Goal: Transaction & Acquisition: Purchase product/service

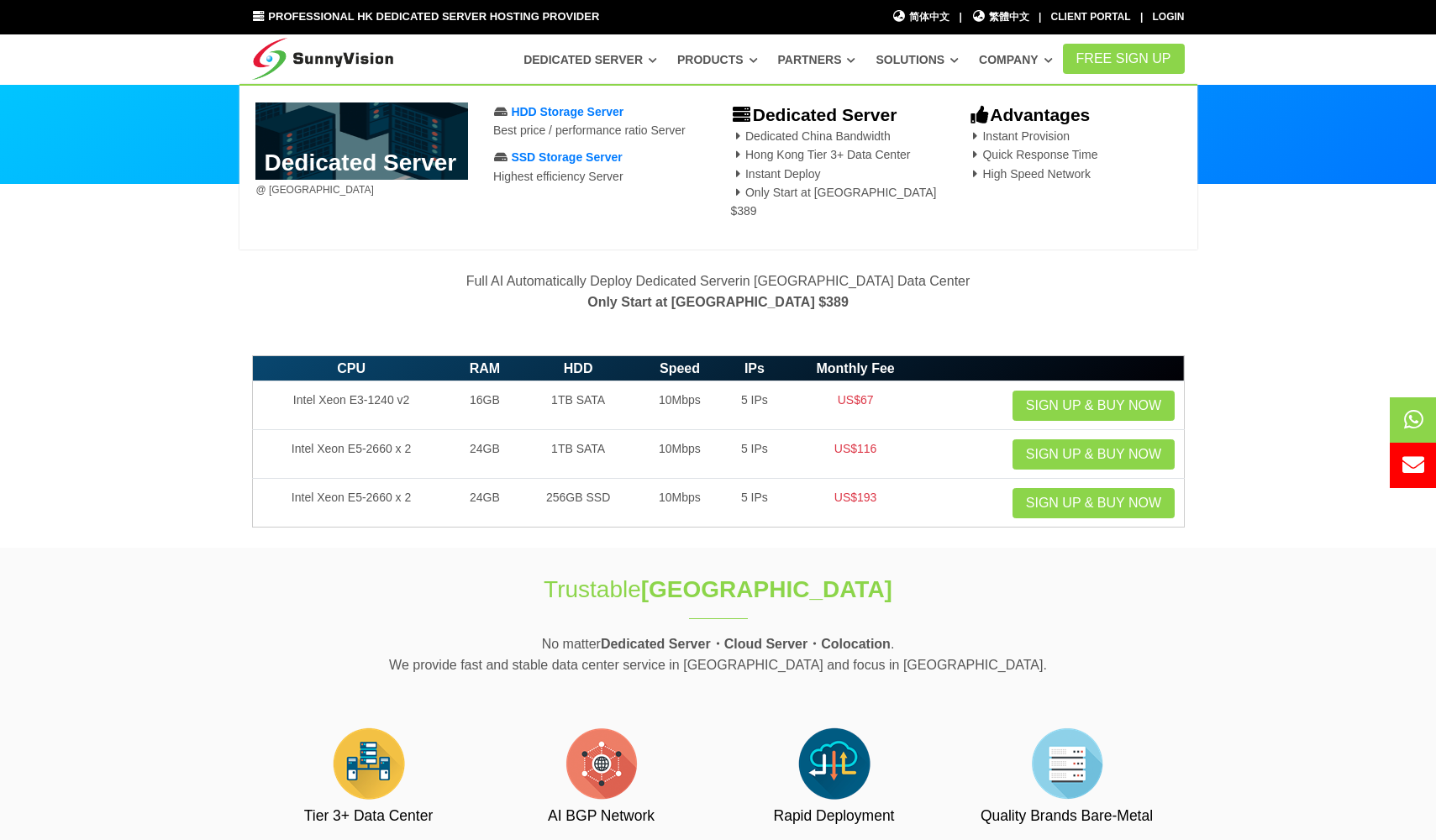
click at [632, 62] on link "Dedicated Server" at bounding box center [590, 60] width 134 height 31
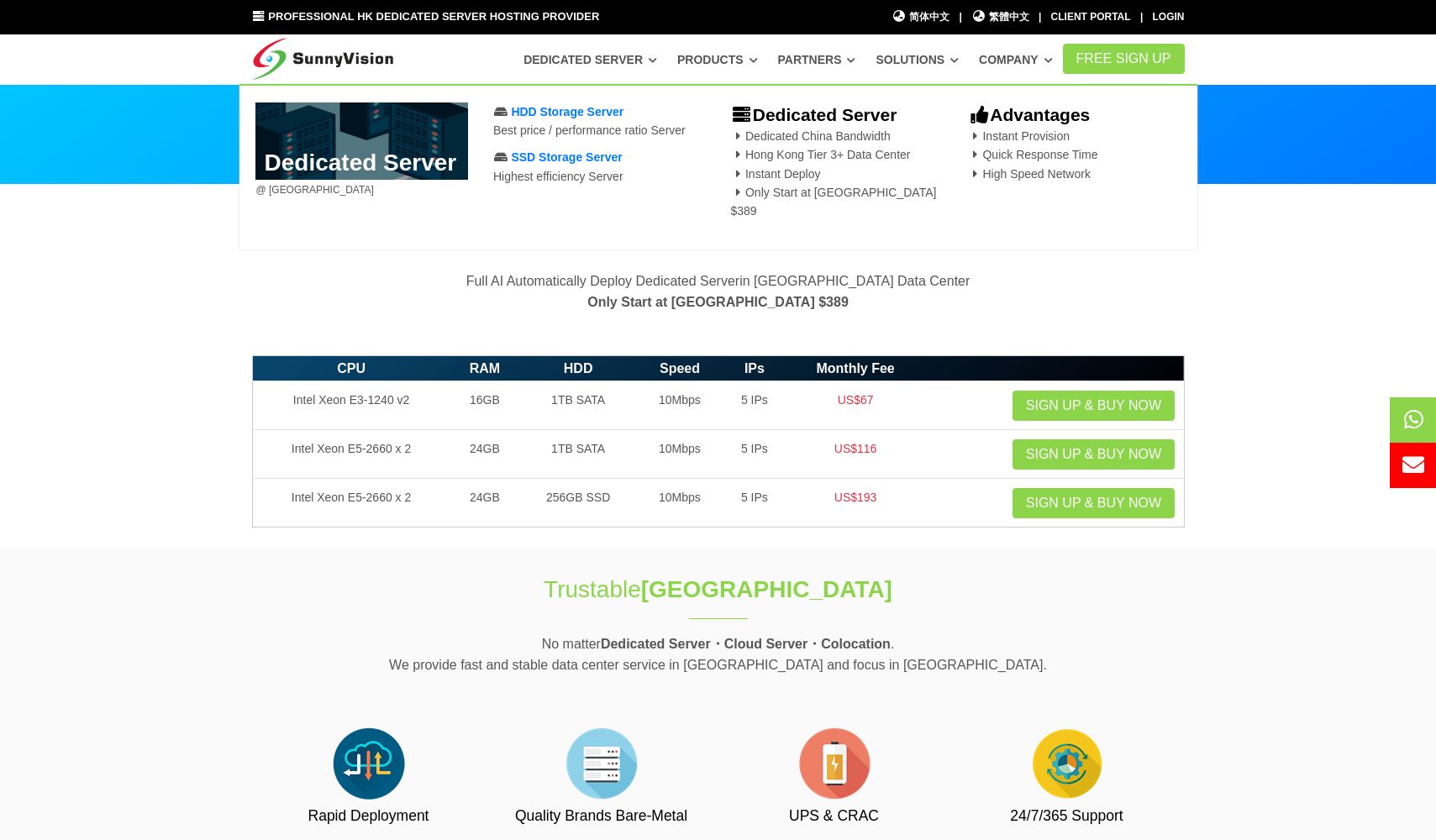
click at [830, 115] on b "Dedicated Server" at bounding box center [813, 114] width 167 height 19
click at [761, 112] on b "Dedicated Server" at bounding box center [813, 114] width 167 height 19
click at [747, 120] on icon at bounding box center [741, 115] width 22 height 18
drag, startPoint x: 772, startPoint y: 115, endPoint x: 847, endPoint y: 118, distance: 75.1
click at [773, 115] on b "Dedicated Server" at bounding box center [813, 114] width 167 height 19
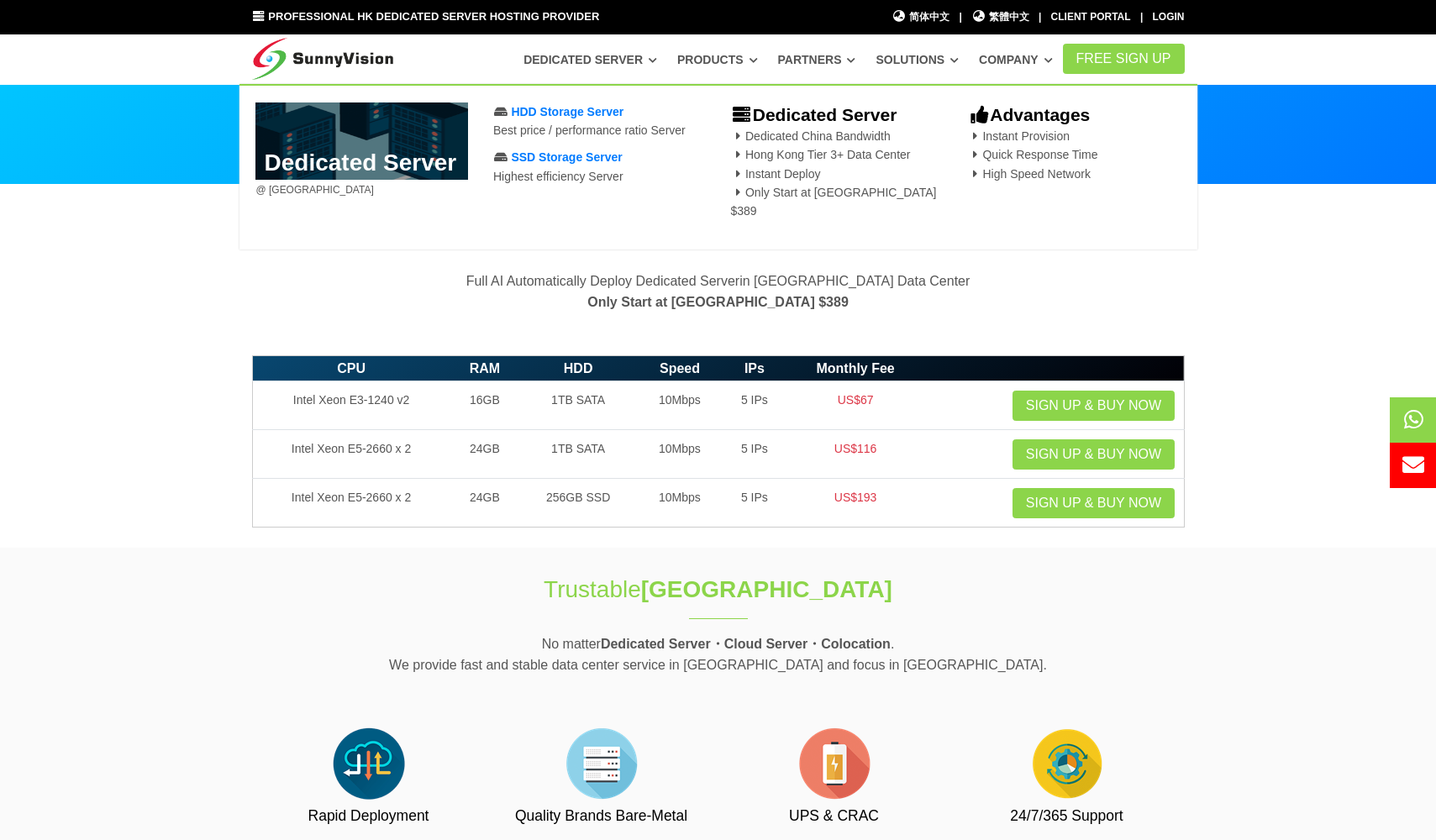
click at [847, 116] on b "Dedicated Server" at bounding box center [813, 114] width 167 height 19
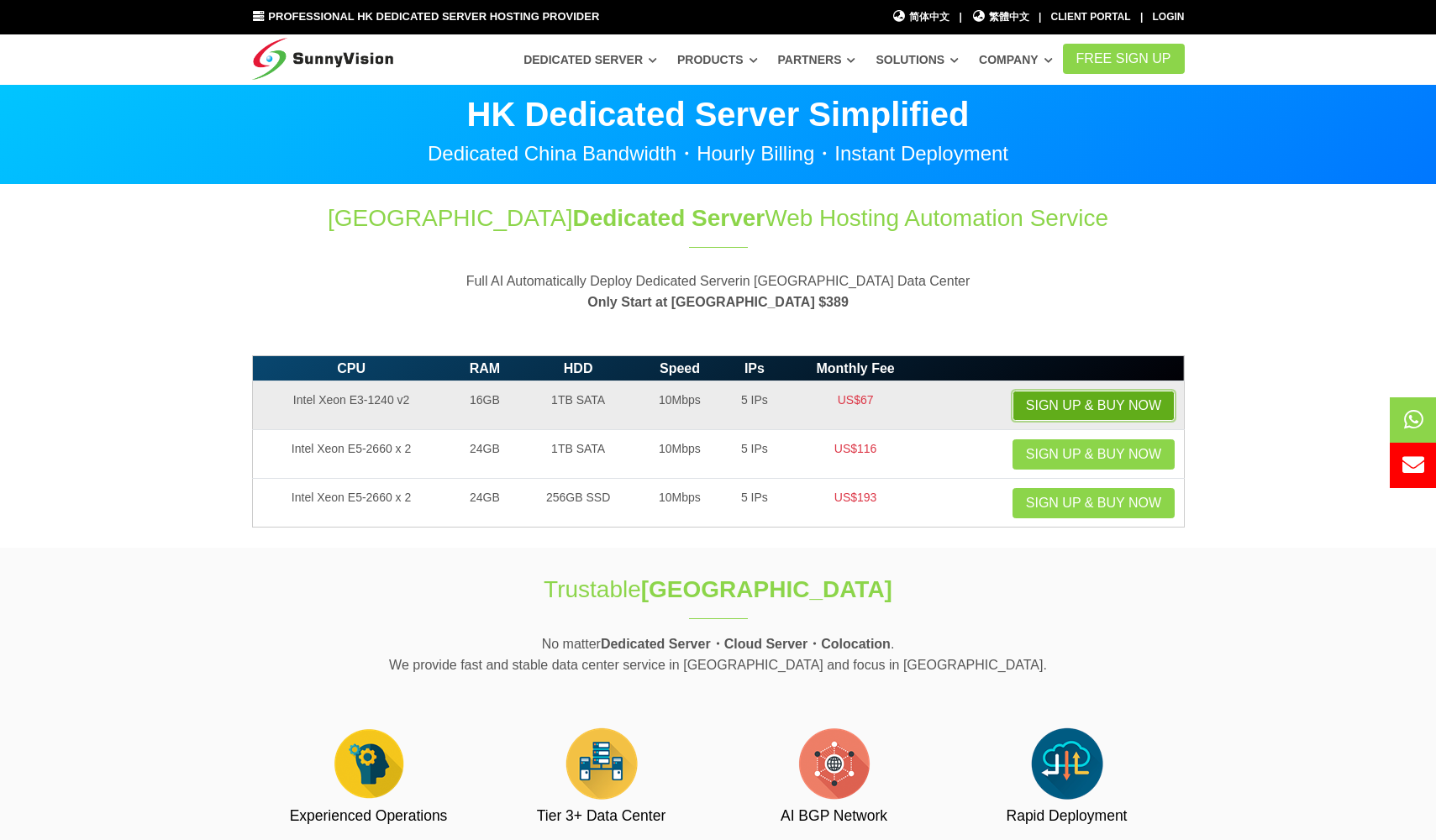
click at [1055, 403] on link "Sign up & Buy Now" at bounding box center [1094, 406] width 163 height 31
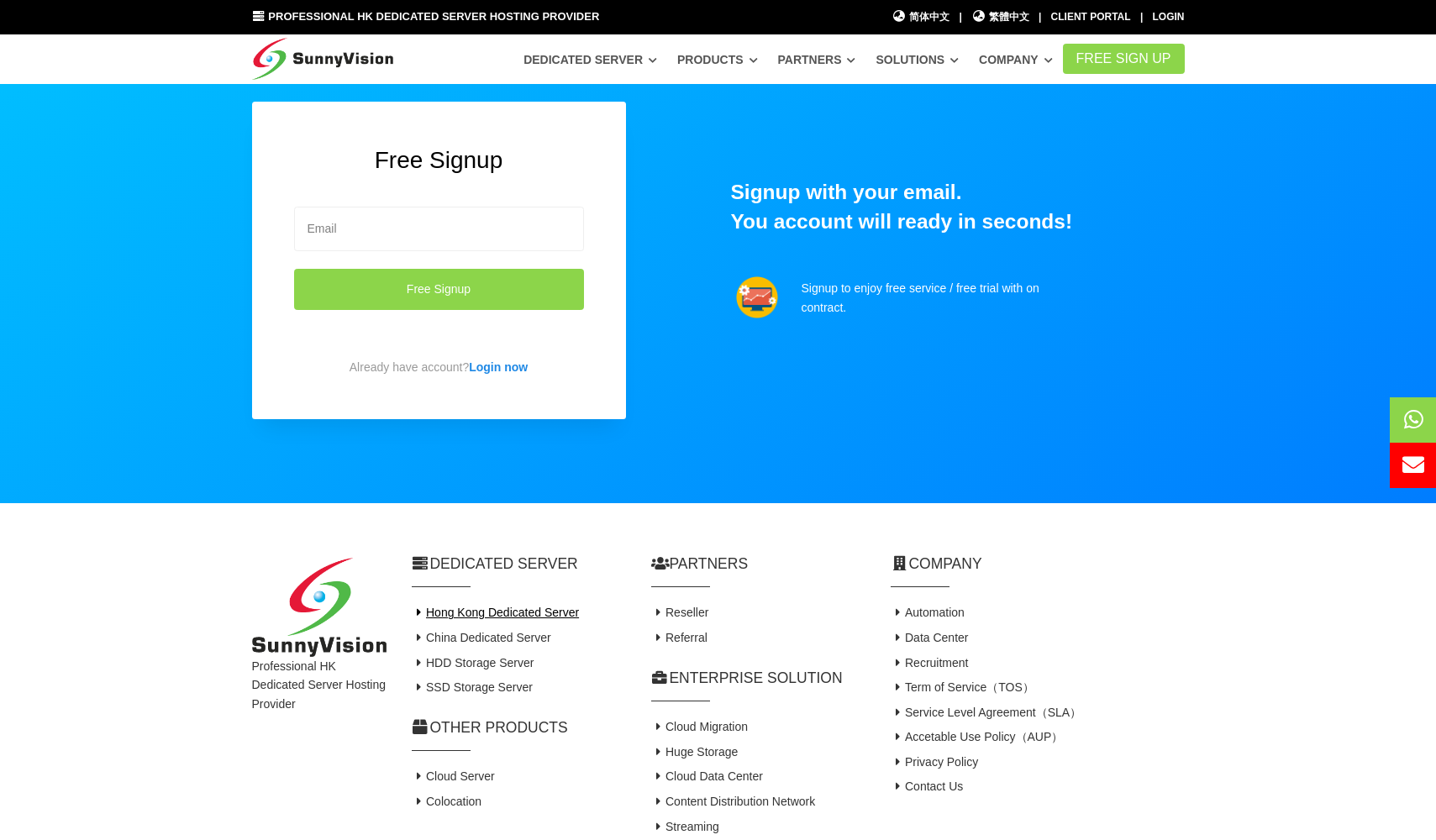
click at [465, 608] on link "Hong Kong Dedicated Server" at bounding box center [495, 613] width 168 height 14
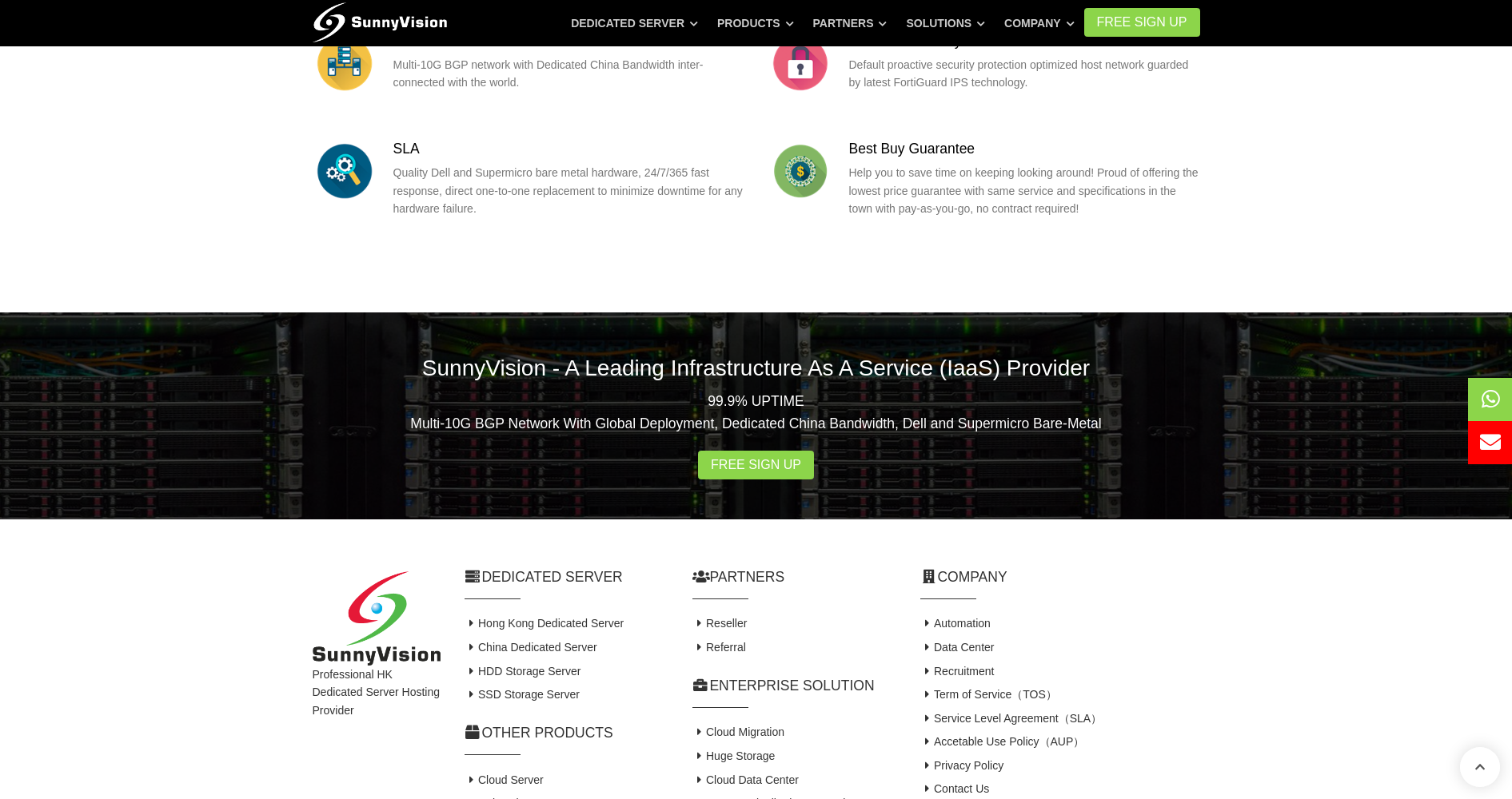
scroll to position [2158, 0]
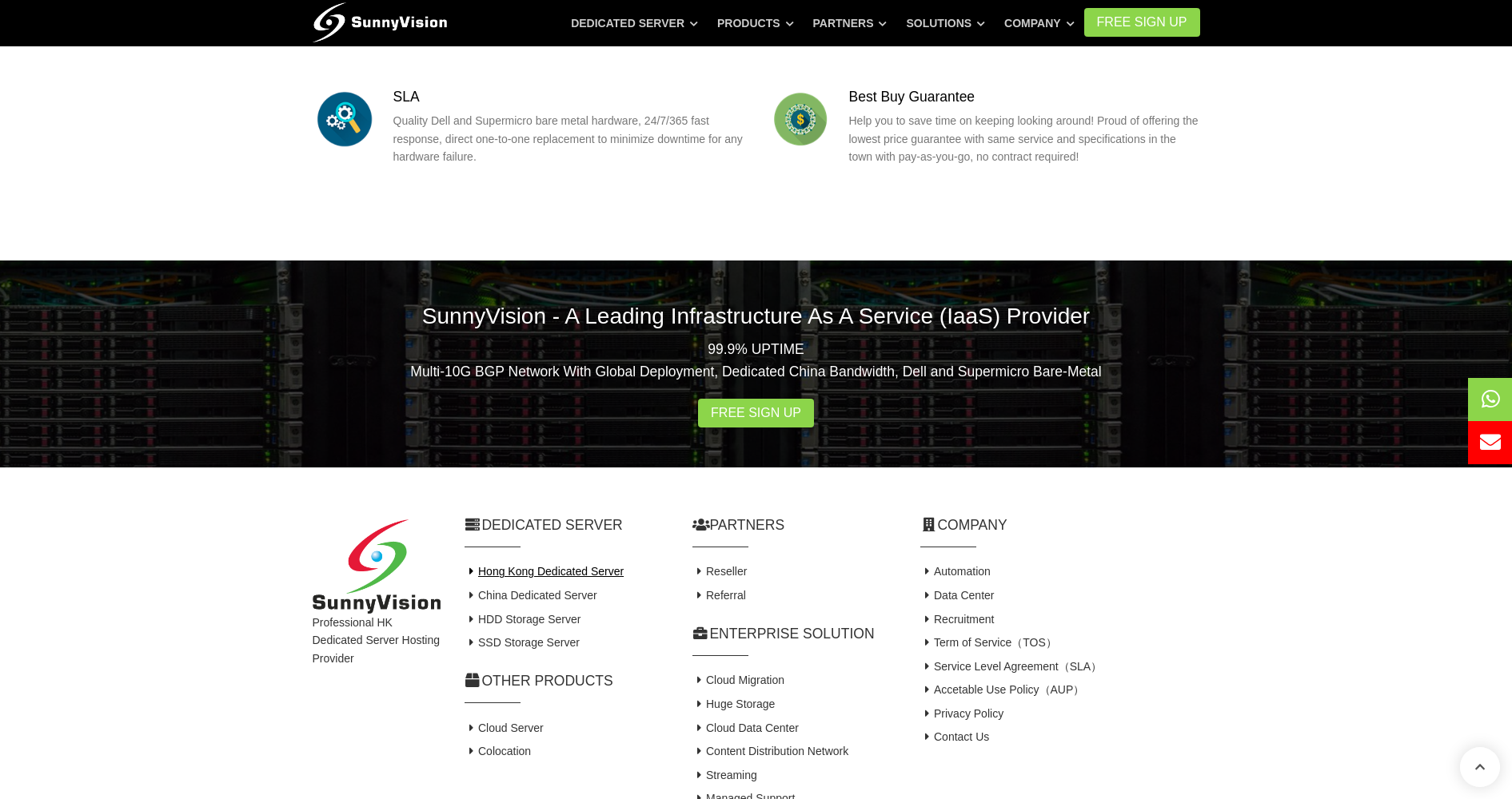
click at [548, 565] on link "Hong Kong Dedicated Server" at bounding box center [544, 572] width 160 height 13
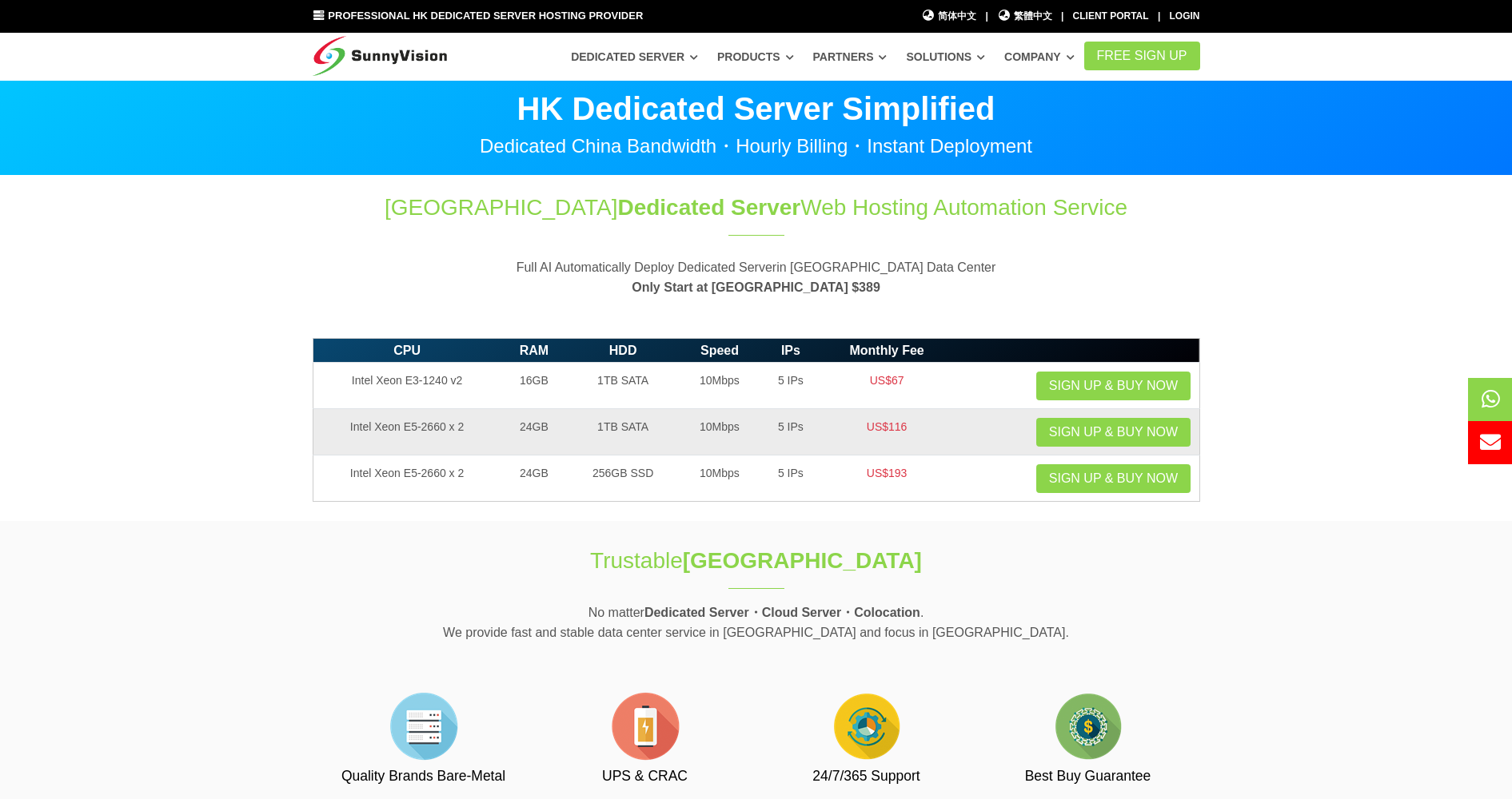
click at [468, 424] on td "Intel Xeon E5-2660 x 2" at bounding box center [407, 432] width 189 height 46
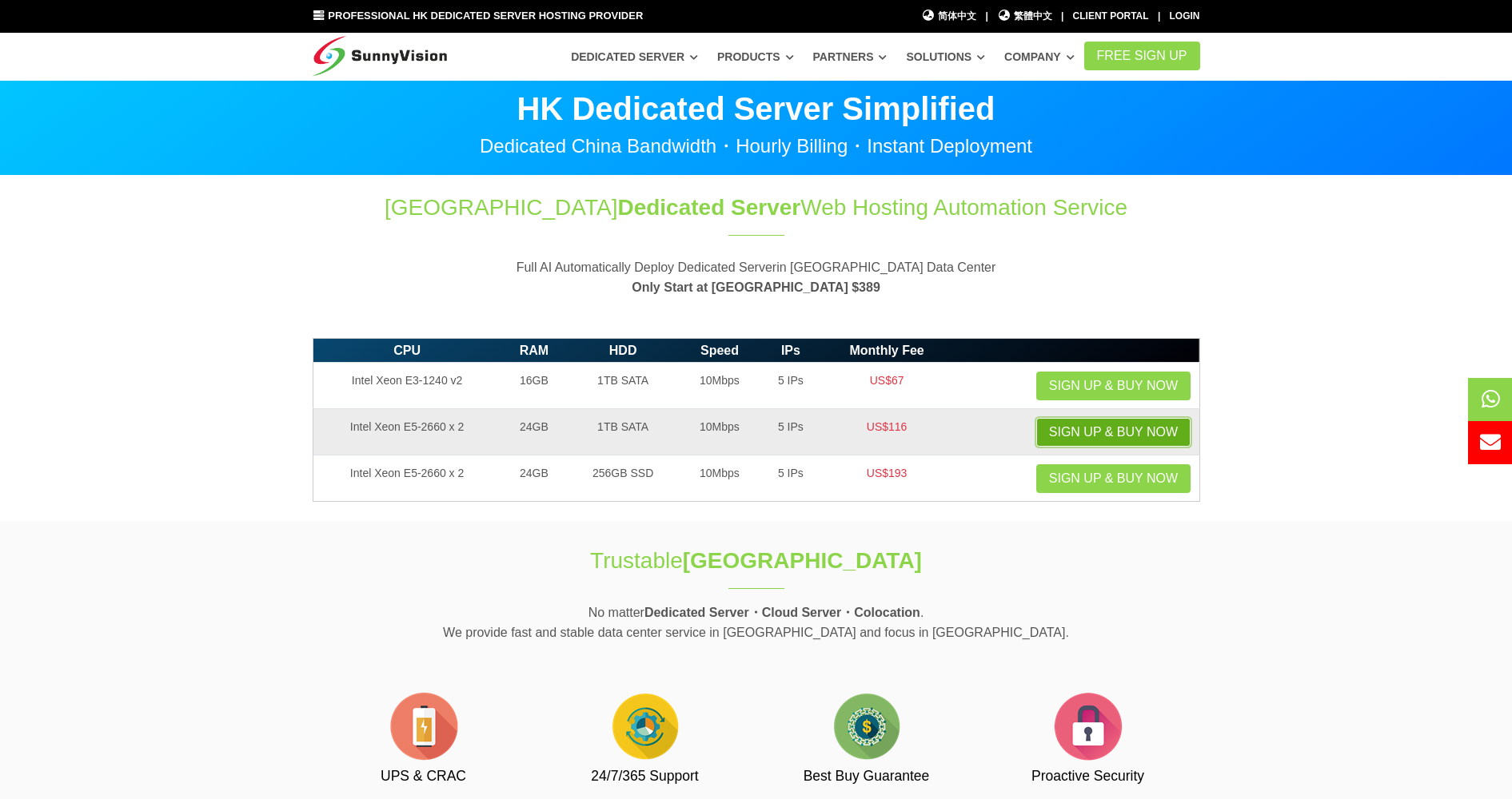
click at [1107, 428] on link "Sign up & Buy Now" at bounding box center [1114, 432] width 155 height 29
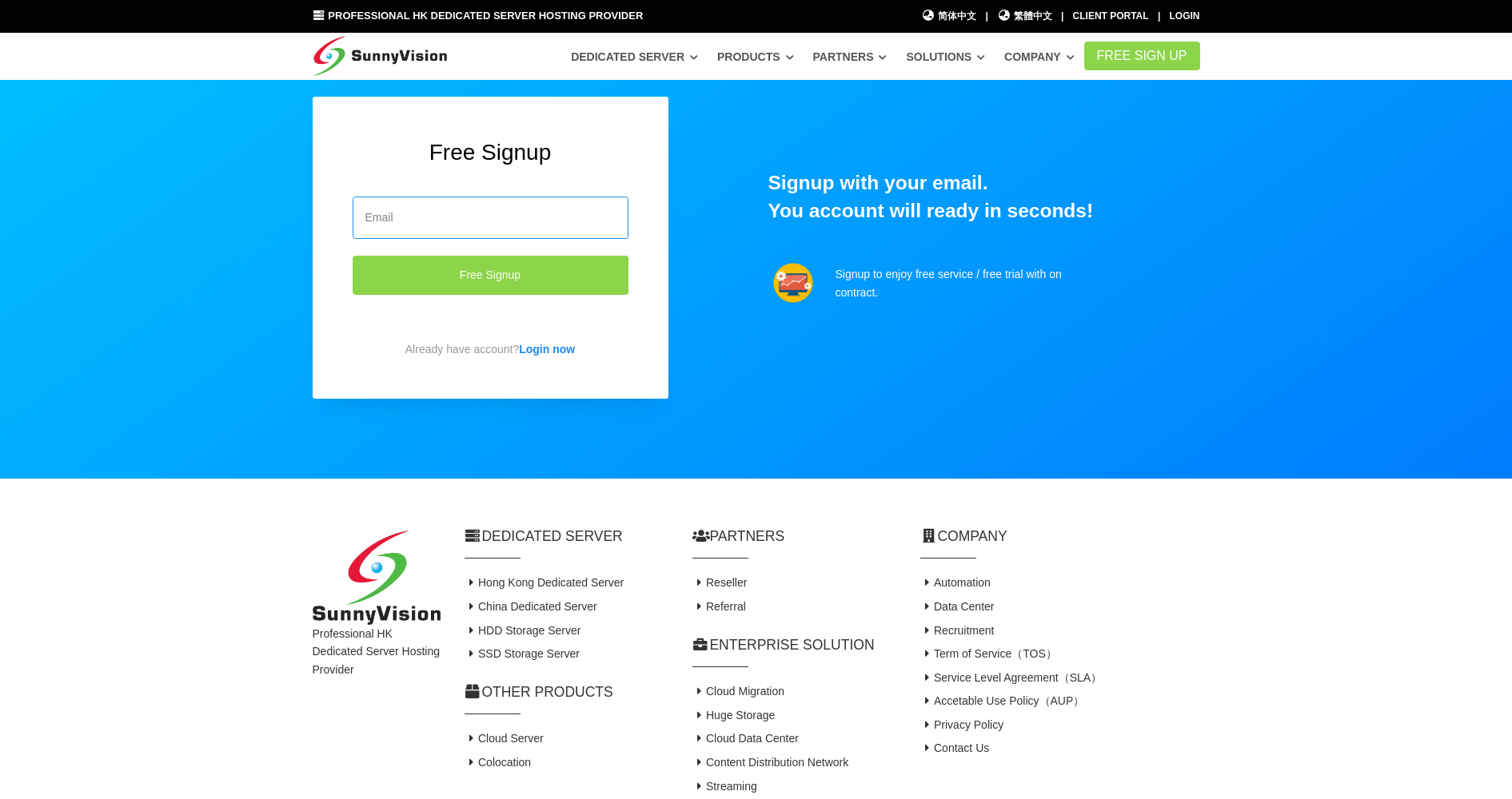
click at [552, 236] on input "email" at bounding box center [491, 217] width 276 height 42
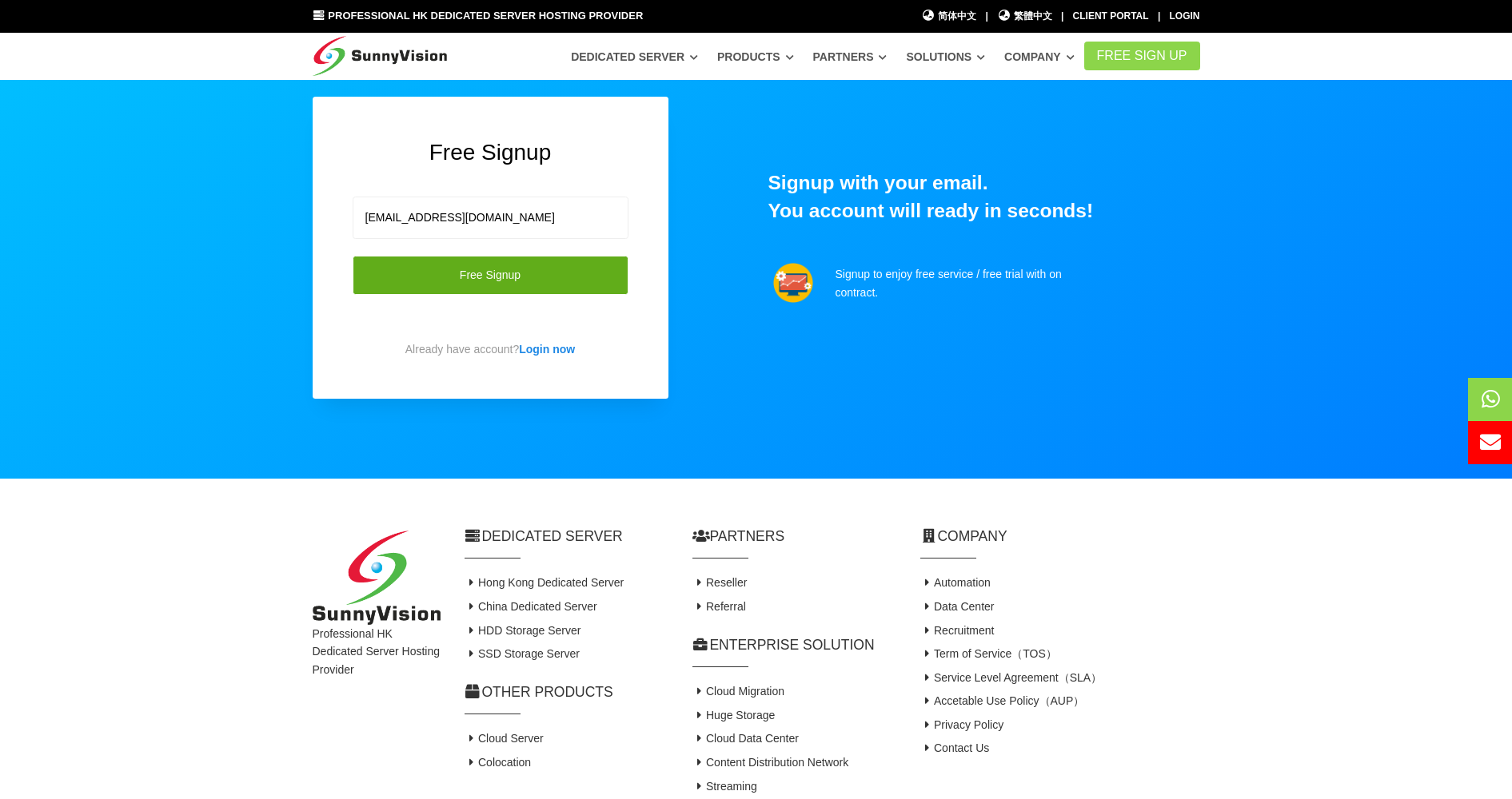
type input "zalshi110@gmail.com"
click at [490, 280] on button "Free Signup" at bounding box center [491, 275] width 276 height 40
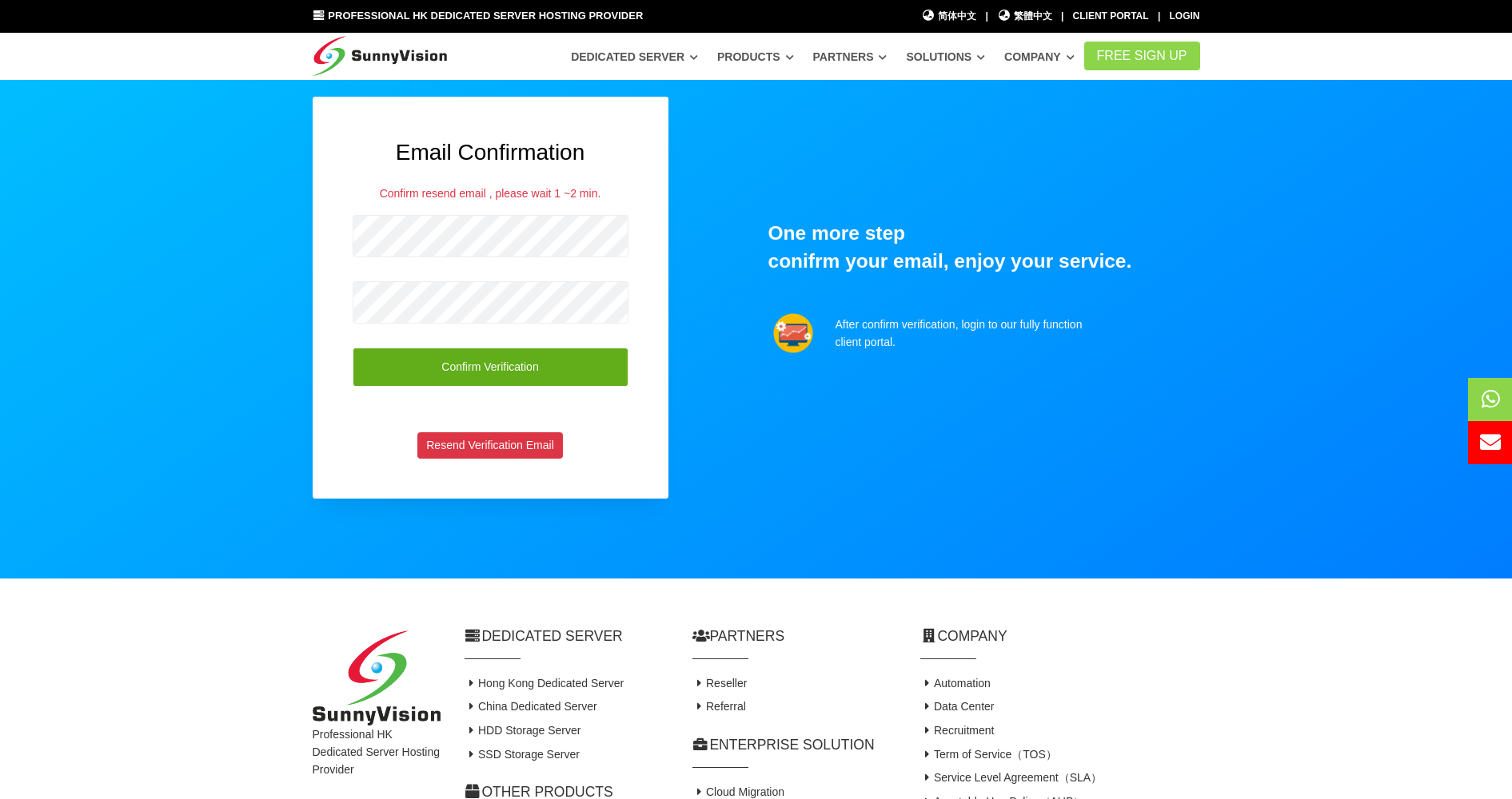
click at [523, 372] on button "Confirm Verification" at bounding box center [491, 368] width 276 height 40
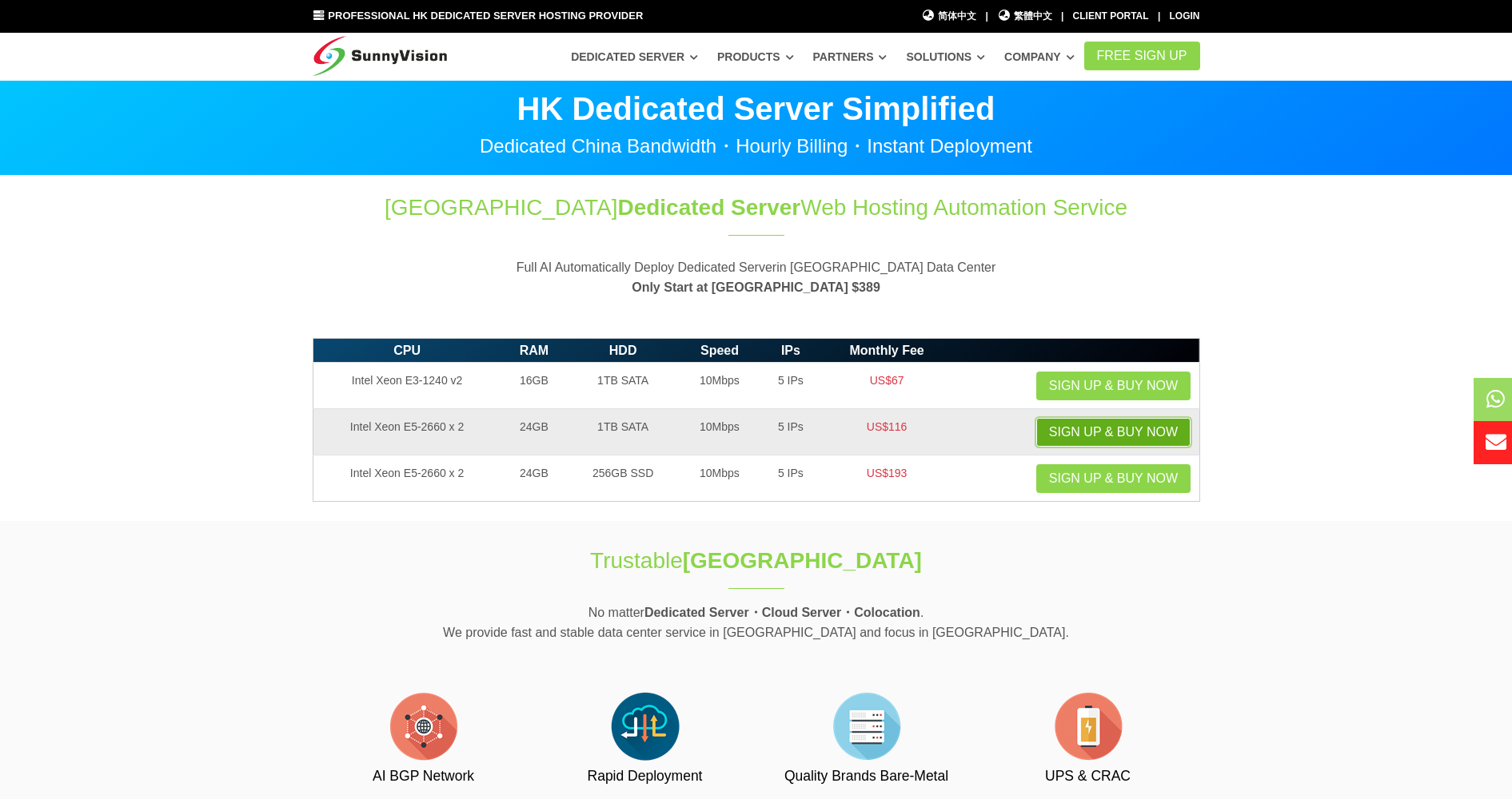
click at [1118, 437] on link "Sign up & Buy Now" at bounding box center [1114, 432] width 155 height 29
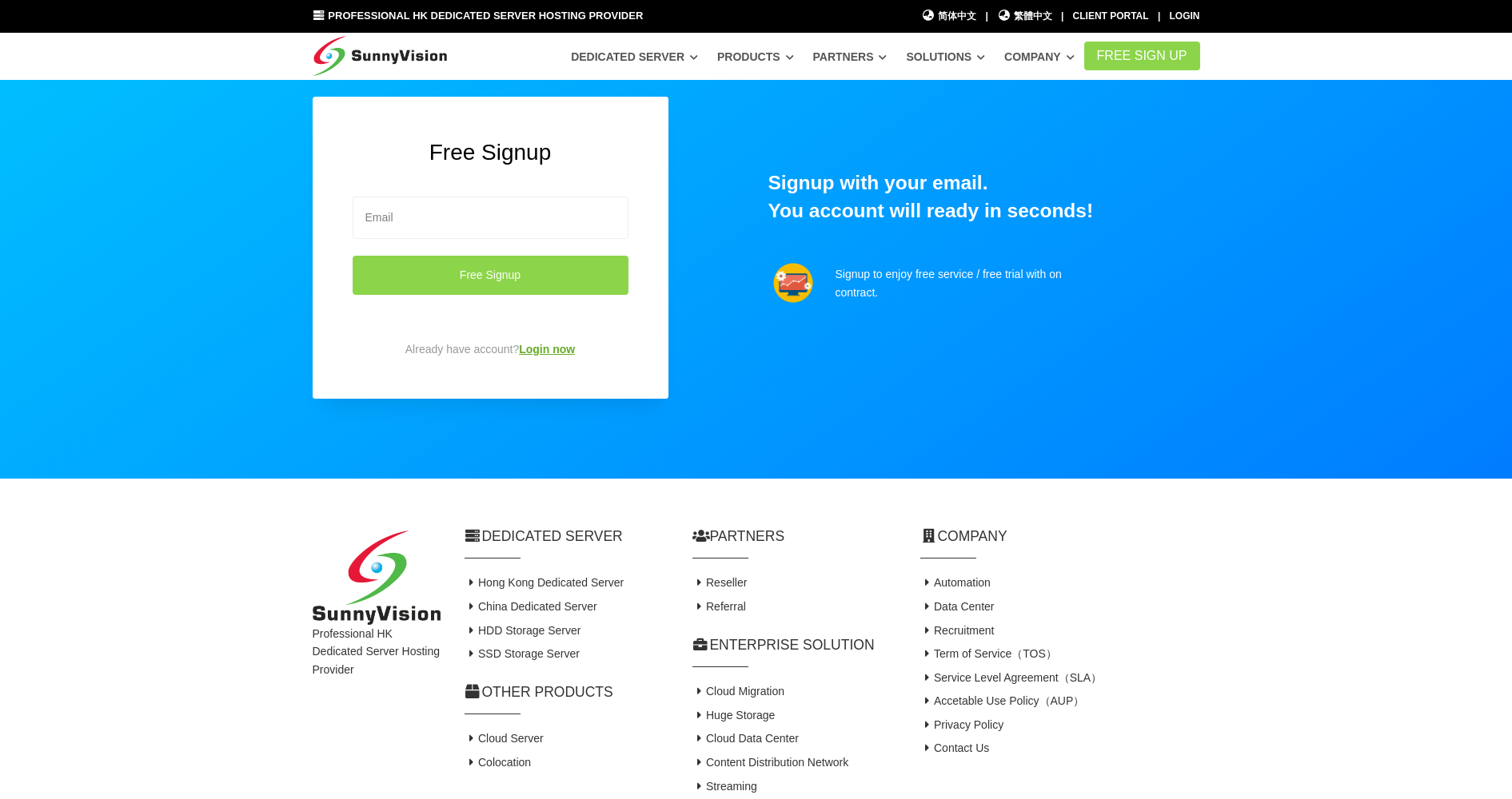
click at [528, 348] on link "Login now" at bounding box center [546, 349] width 56 height 13
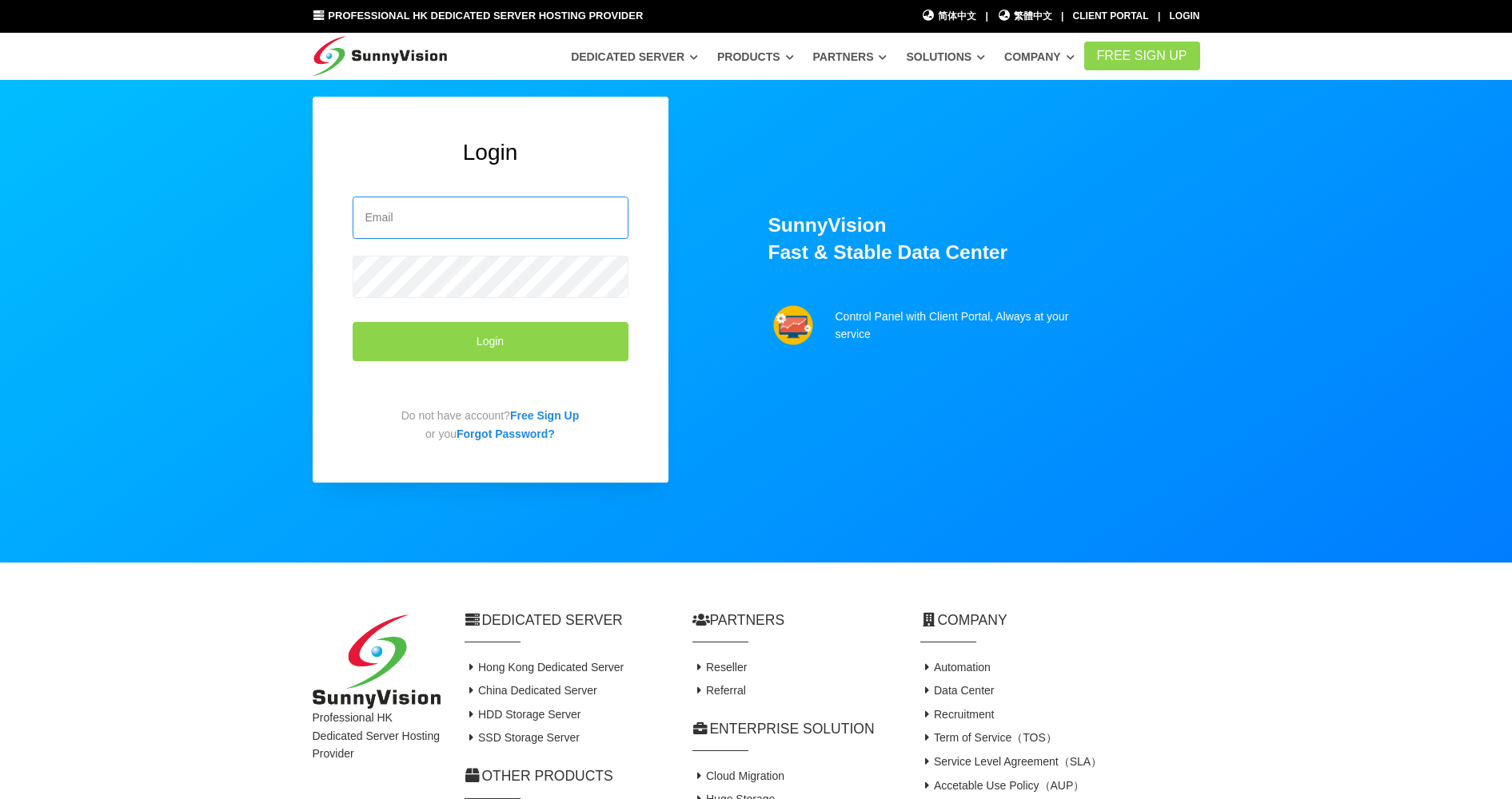
click at [456, 220] on input "email" at bounding box center [491, 217] width 276 height 42
type input "[EMAIL_ADDRESS][DOMAIN_NAME]"
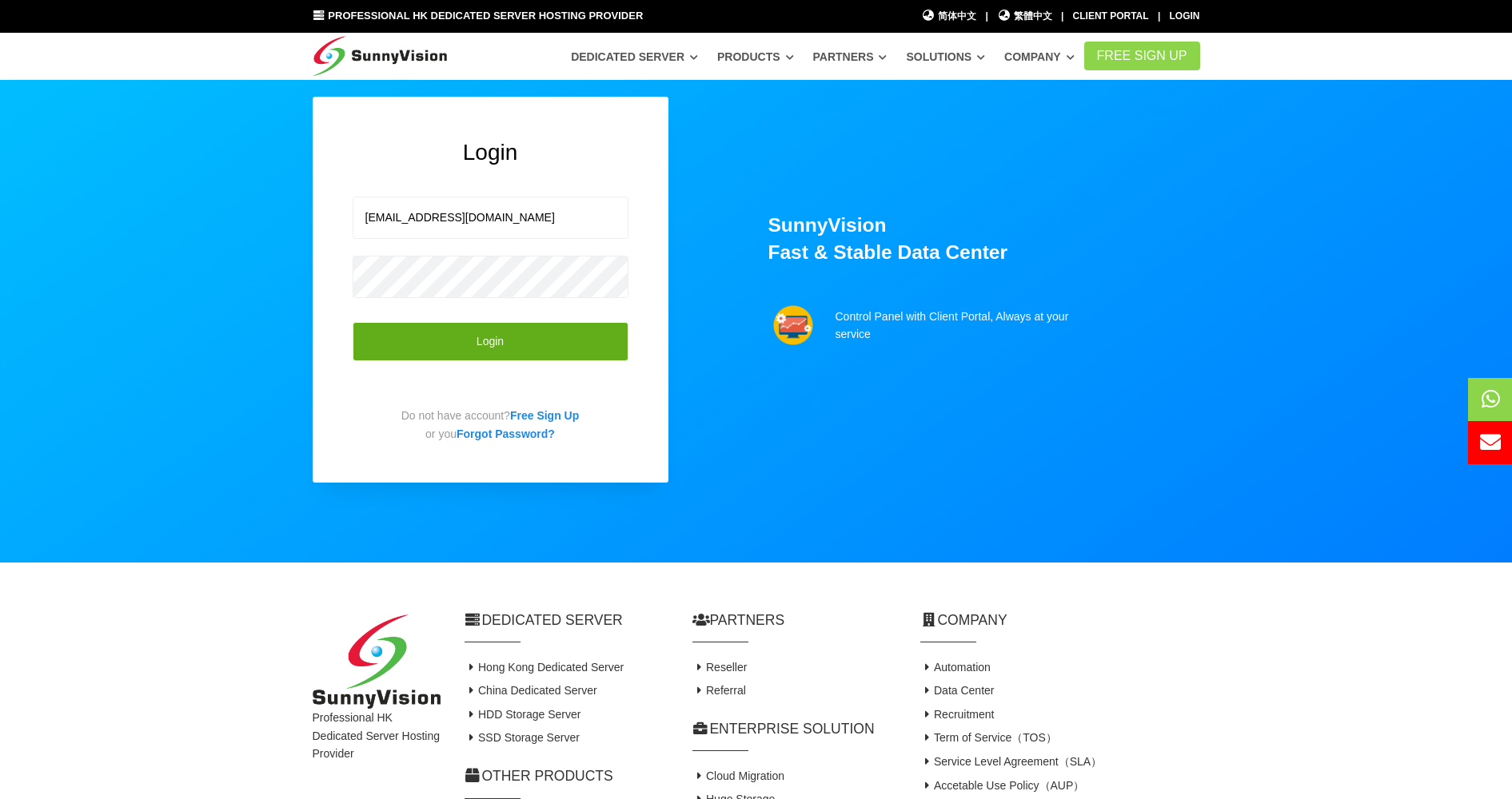
click at [537, 348] on button "Login" at bounding box center [491, 341] width 276 height 40
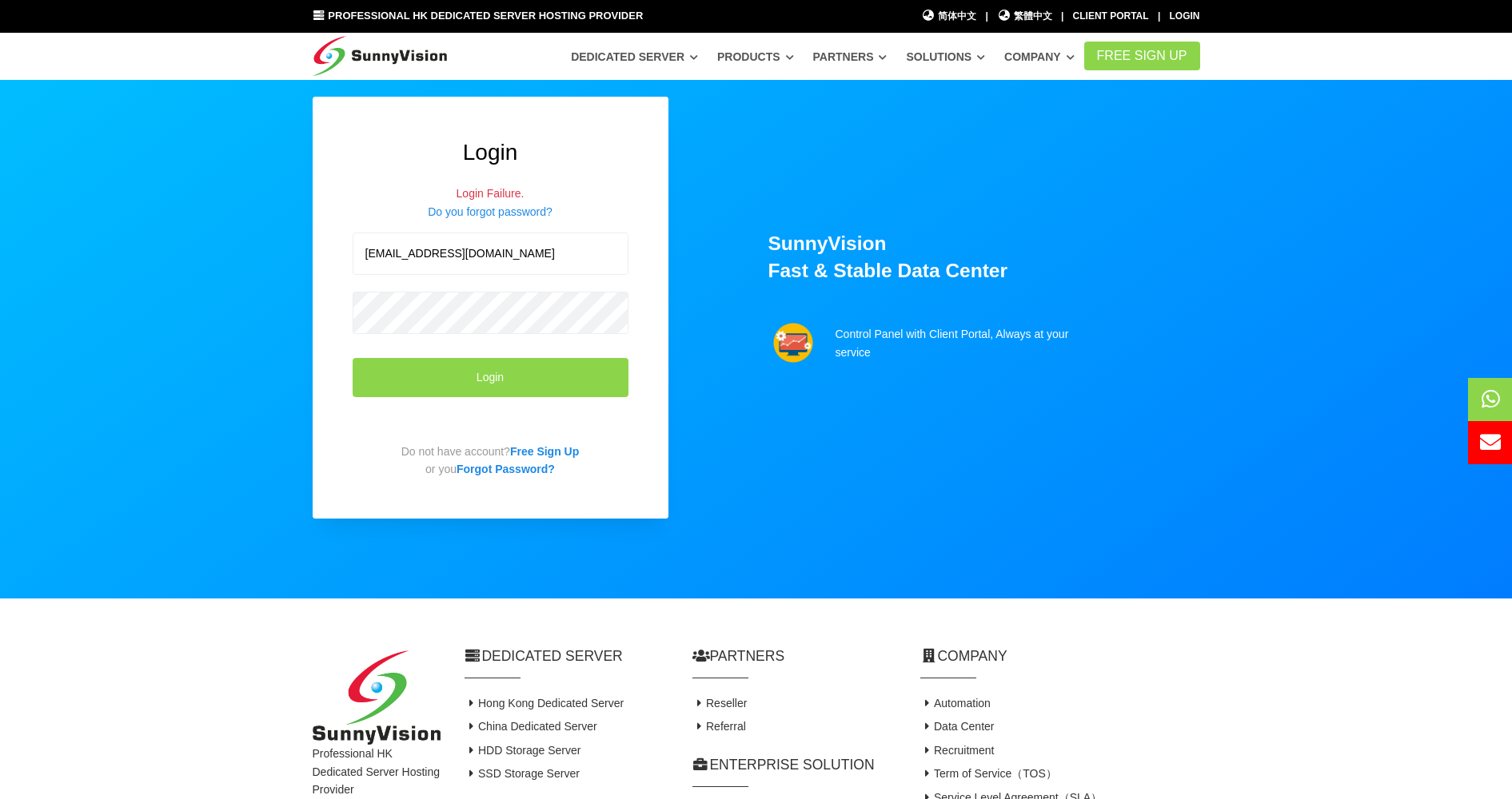
drag, startPoint x: 524, startPoint y: 257, endPoint x: 124, endPoint y: 243, distance: 400.2
click at [162, 241] on section "Login Login Failure. Do you forgot password? zalshi110@gmail.com Login Do not h…" at bounding box center [756, 299] width 1512 height 599
click at [490, 216] on link "Do you forgot password?" at bounding box center [490, 212] width 125 height 13
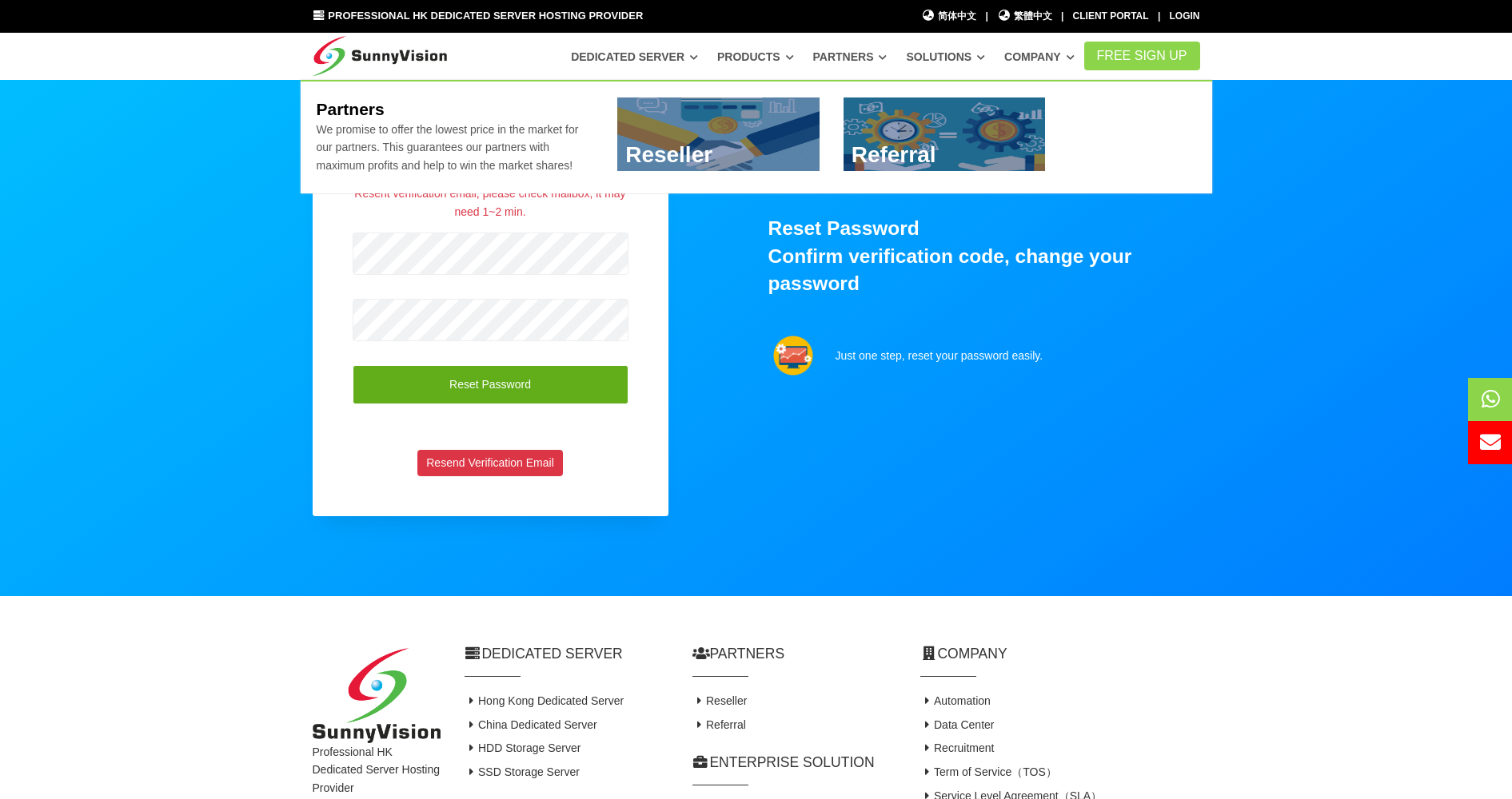
click at [507, 386] on button "Reset Password" at bounding box center [491, 385] width 276 height 40
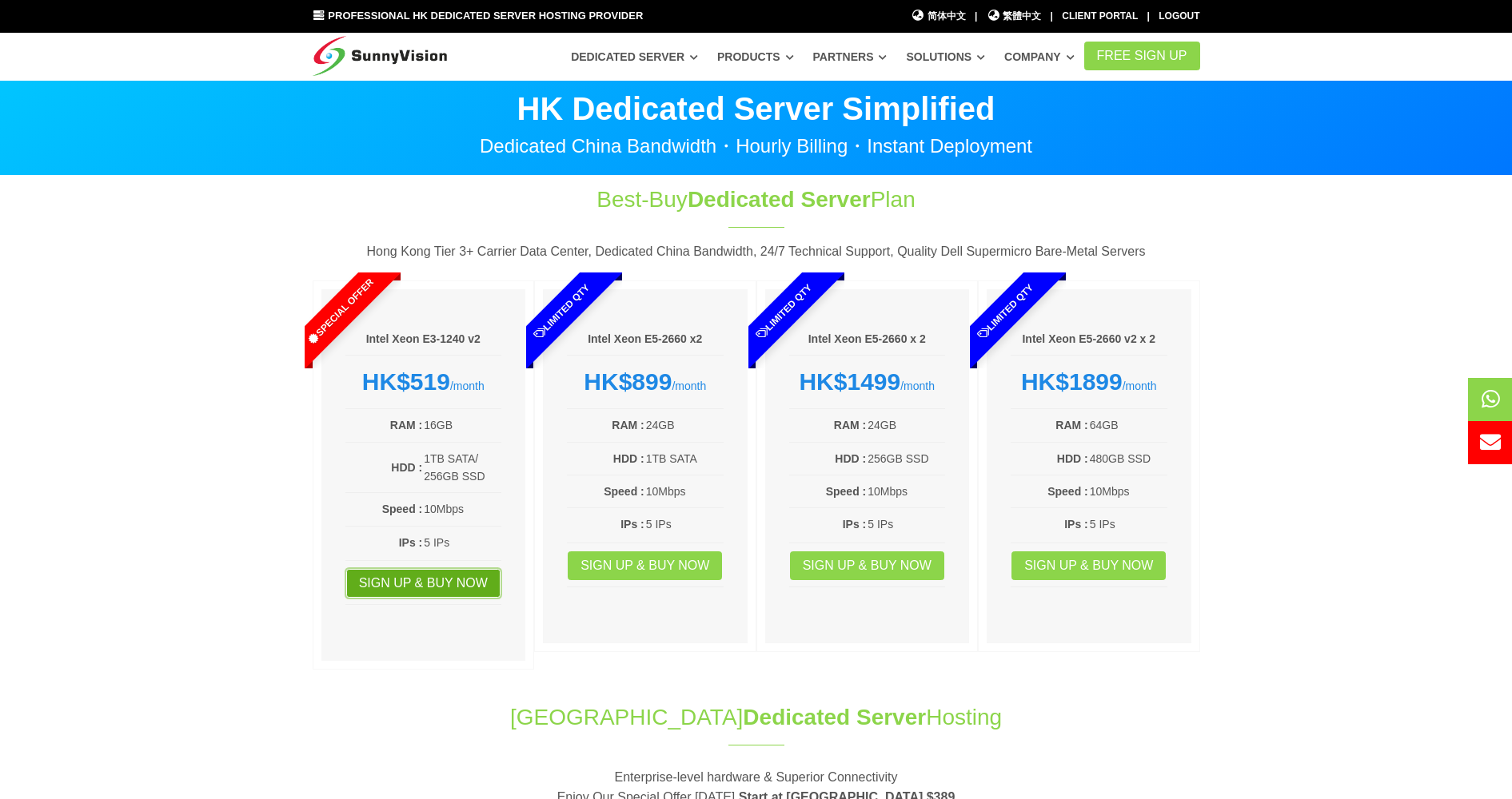
click at [412, 587] on link "Sign up & Buy Now" at bounding box center [424, 583] width 155 height 29
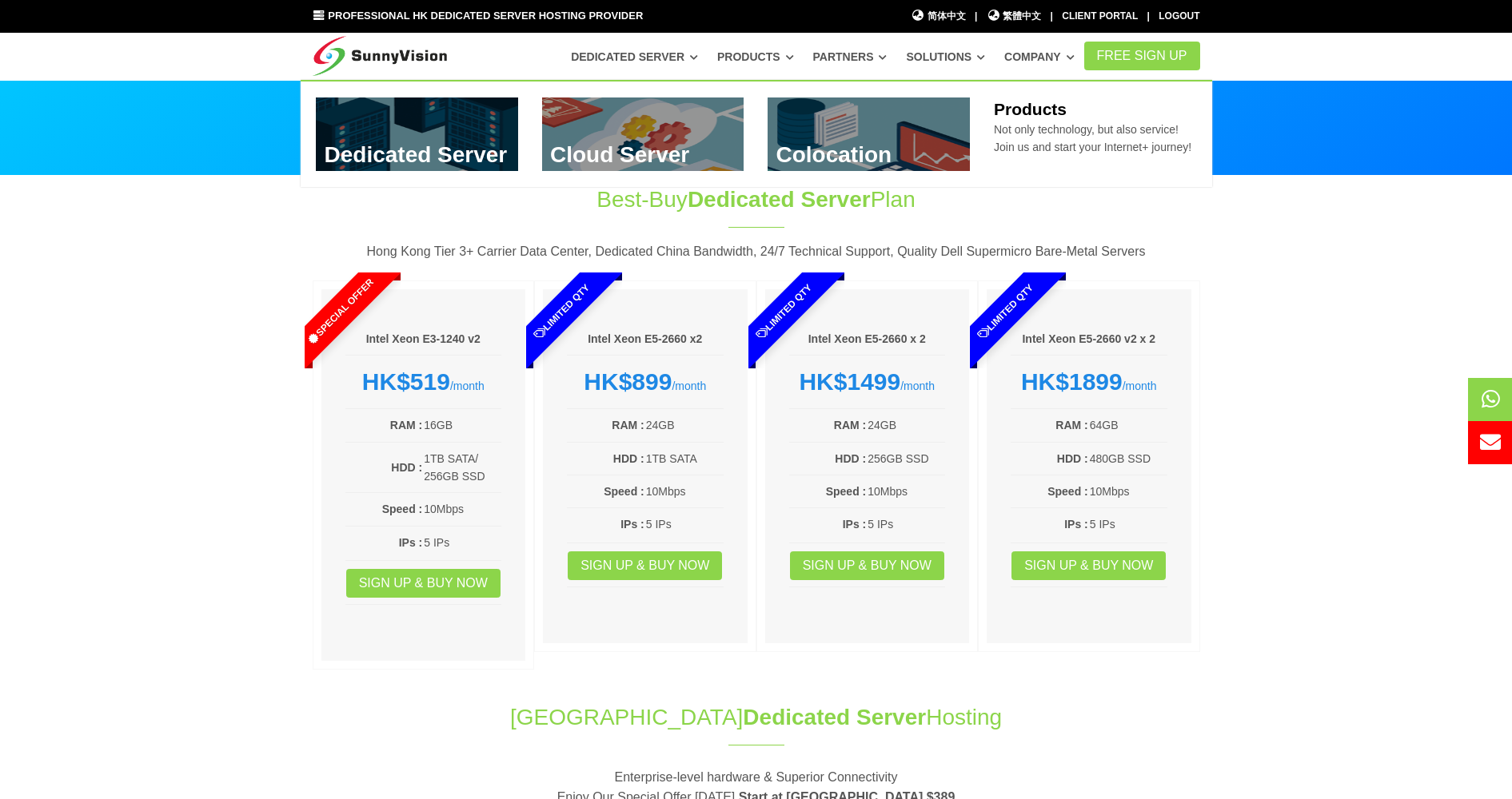
click at [458, 133] on link at bounding box center [417, 134] width 202 height 74
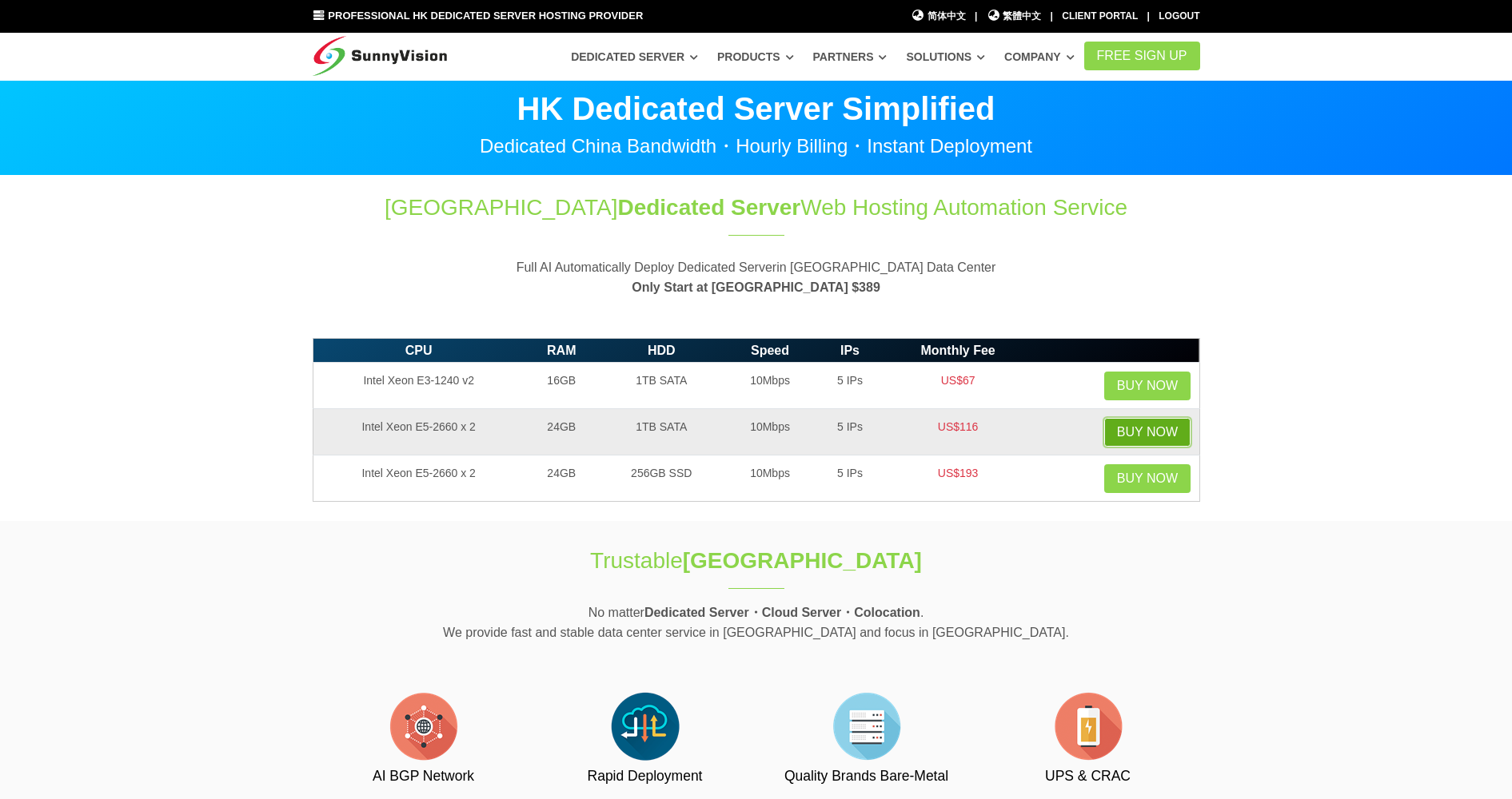
click at [1154, 424] on link "Buy Now" at bounding box center [1148, 432] width 87 height 29
